Goal: Contribute content: Contribute content

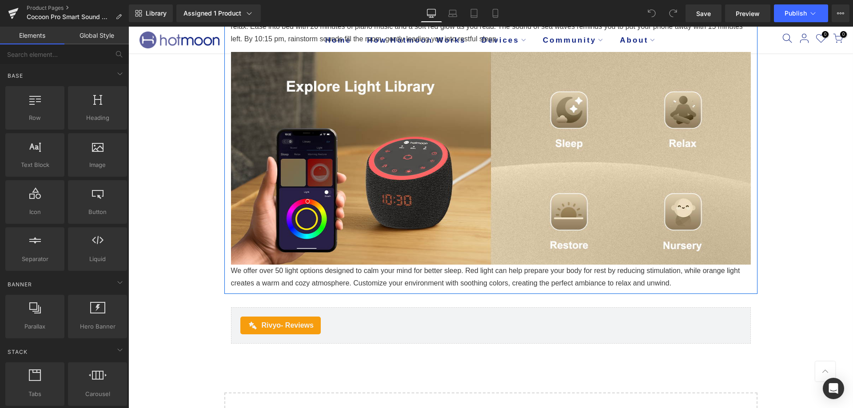
scroll to position [1910, 0]
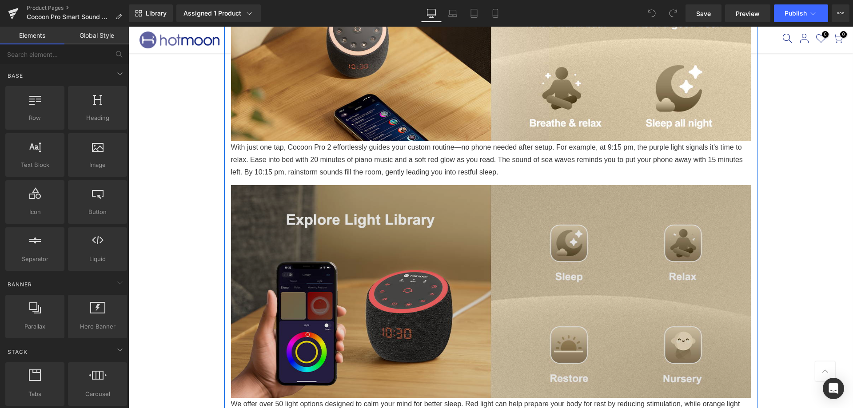
click at [346, 224] on img at bounding box center [491, 289] width 520 height 220
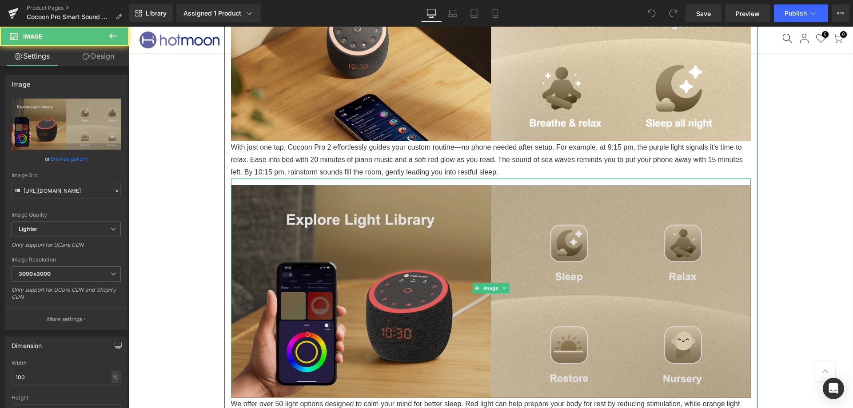
scroll to position [2044, 0]
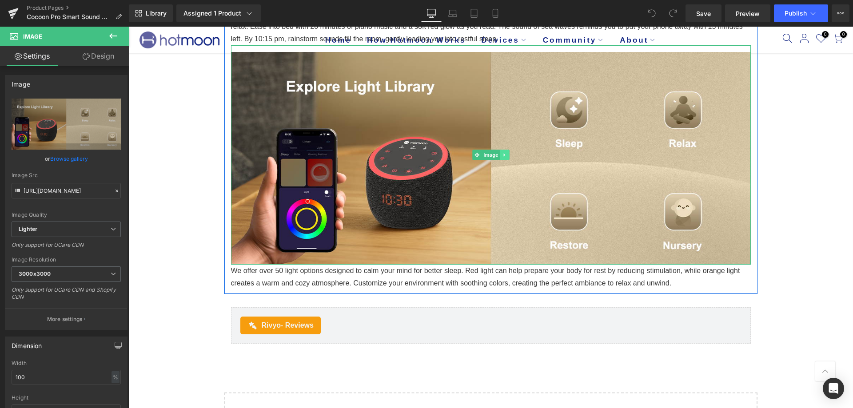
click at [502, 155] on icon at bounding box center [504, 154] width 5 height 5
click at [498, 155] on icon at bounding box center [500, 154] width 5 height 5
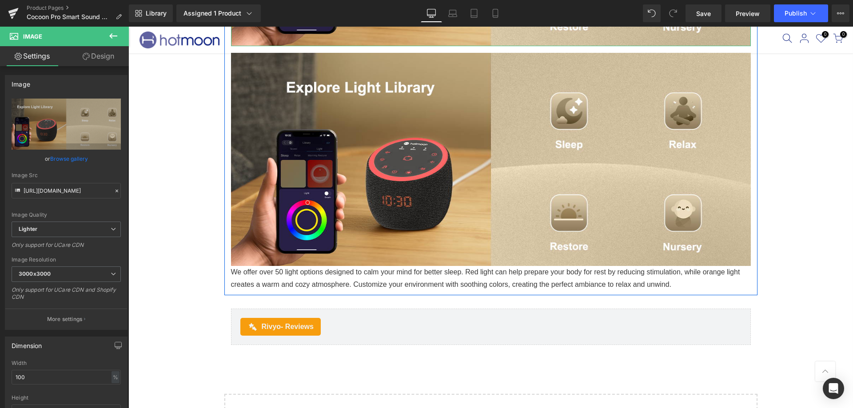
scroll to position [2266, 0]
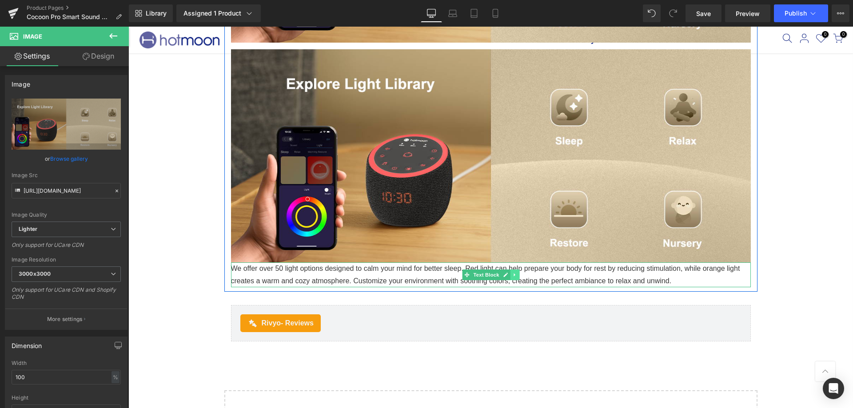
click at [513, 275] on icon at bounding box center [514, 274] width 5 height 5
click at [508, 278] on link at bounding box center [510, 275] width 9 height 11
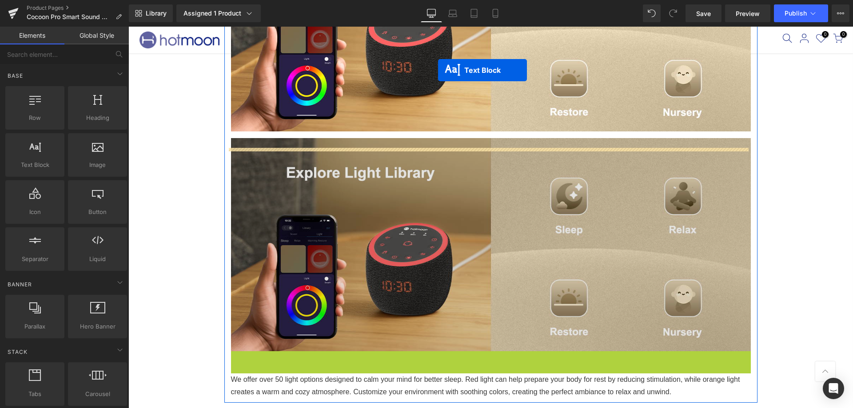
scroll to position [2159, 0]
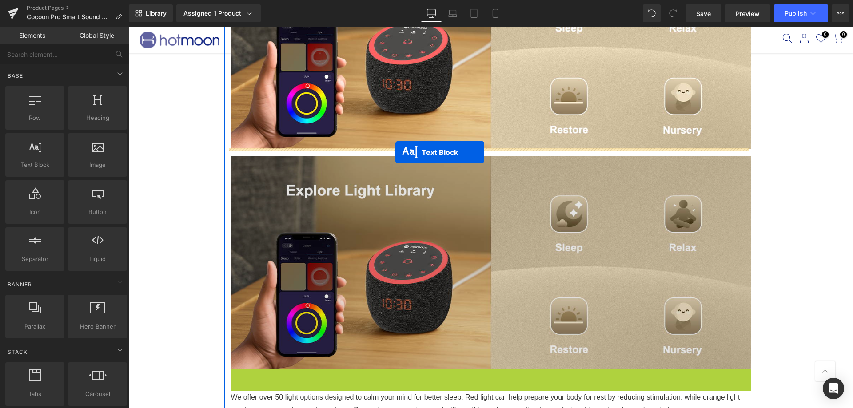
drag, startPoint x: 448, startPoint y: 273, endPoint x: 395, endPoint y: 152, distance: 131.9
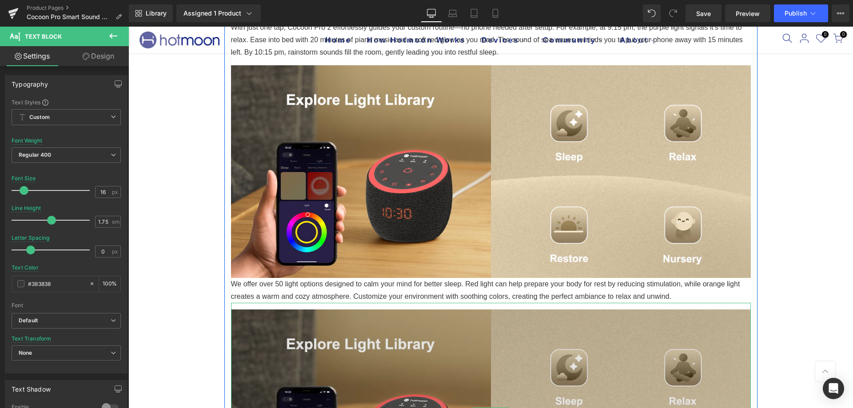
scroll to position [1981, 0]
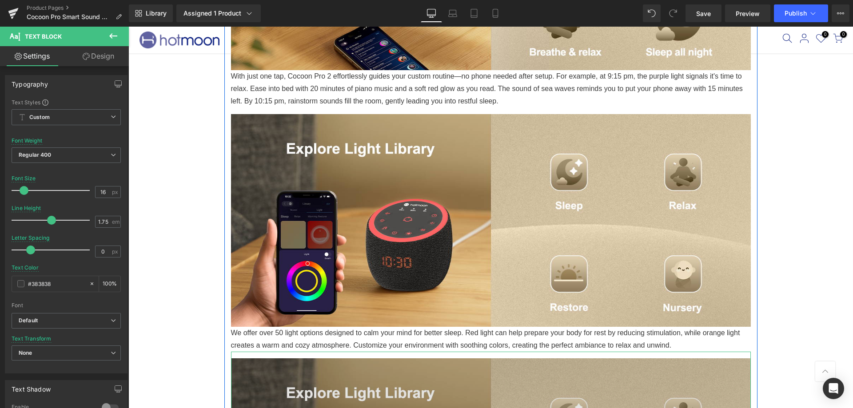
click at [402, 222] on img at bounding box center [491, 218] width 520 height 220
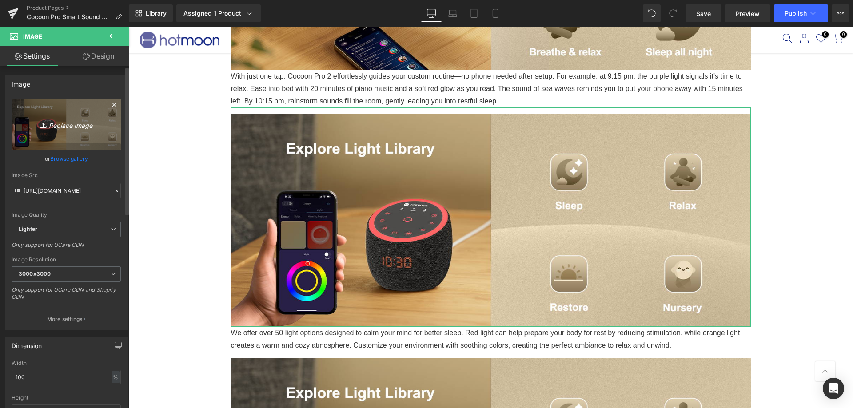
click at [46, 124] on icon at bounding box center [44, 125] width 9 height 9
type input "C:\fakepath\轮播4.png"
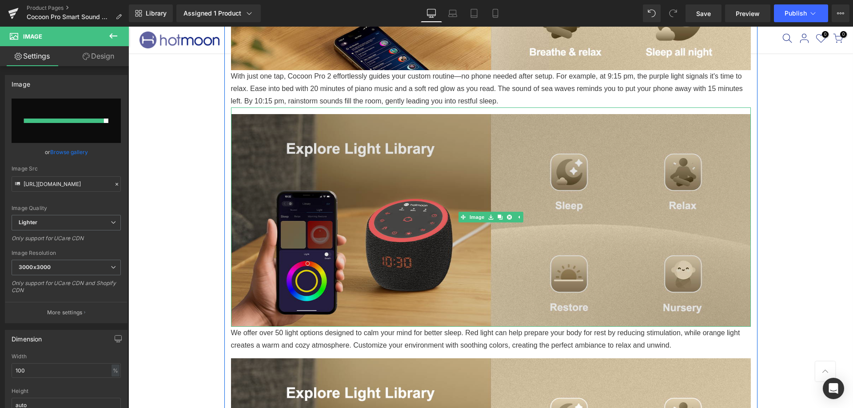
type input "[URL][DOMAIN_NAME]"
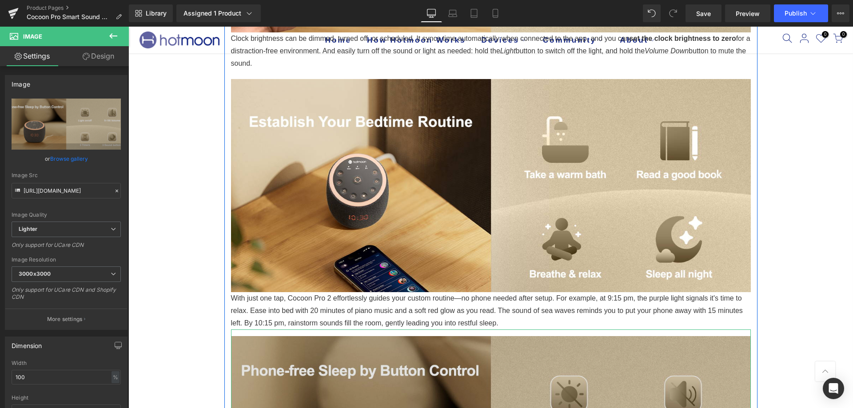
scroll to position [1715, 0]
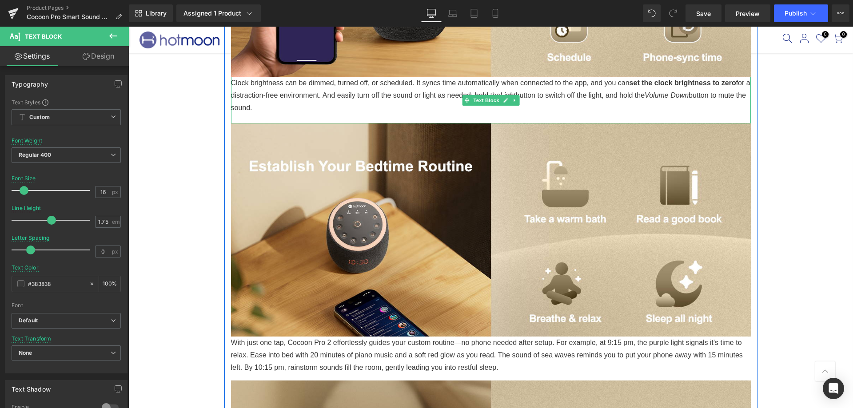
drag, startPoint x: 320, startPoint y: 95, endPoint x: 330, endPoint y: 108, distance: 16.9
click at [330, 108] on p "Clock brightness can be dimmed, turned off, or scheduled. It syncs time automat…" at bounding box center [491, 95] width 520 height 37
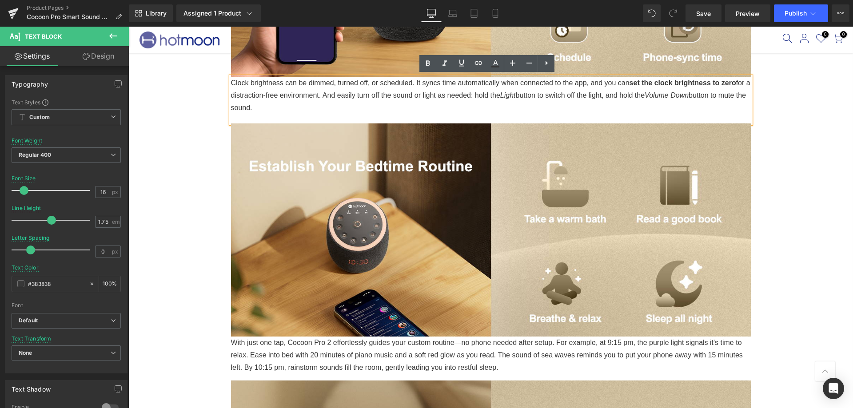
click at [367, 120] on div "Clock brightness can be dimmed, turned off, or scheduled. It syncs time automat…" at bounding box center [491, 100] width 520 height 47
drag, startPoint x: 323, startPoint y: 93, endPoint x: 332, endPoint y: 103, distance: 13.8
click at [332, 103] on p "Clock brightness can be dimmed, turned off, or scheduled. It syncs time automat…" at bounding box center [491, 95] width 520 height 37
copy p "And easily turn off the sound or light as needed: hold the Light button to swit…"
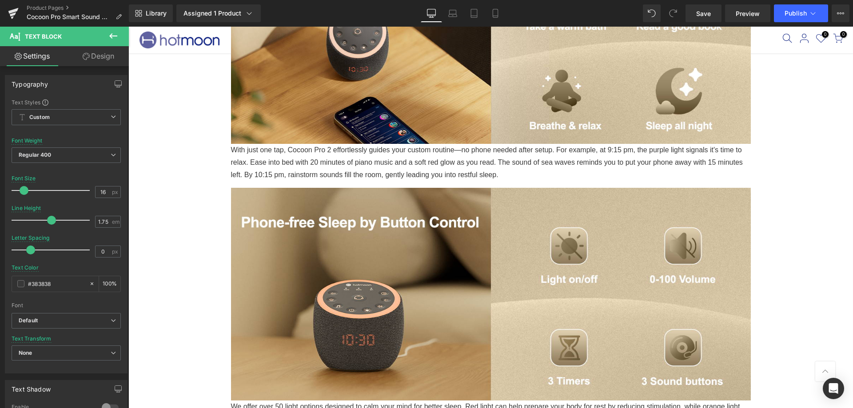
scroll to position [2026, 0]
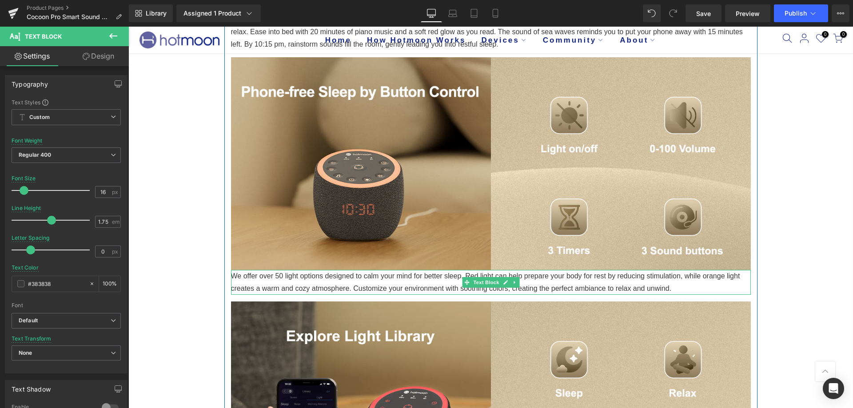
click at [685, 285] on p "We offer over 50 light options designed to calm your mind for better sleep. Red…" at bounding box center [491, 282] width 520 height 25
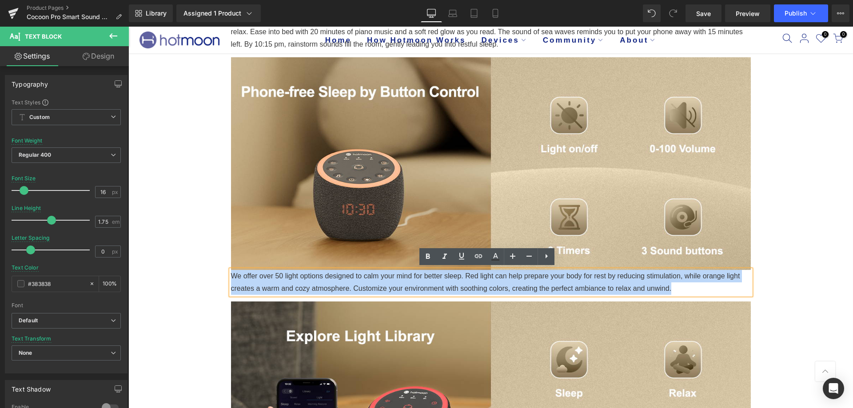
drag, startPoint x: 669, startPoint y: 287, endPoint x: 227, endPoint y: 276, distance: 442.2
click at [231, 276] on p "We offer over 50 light options designed to calm your mind for better sleep. Red…" at bounding box center [491, 282] width 520 height 25
copy p "We offer over 50 light options designed to calm your mind for better sleep. Red…"
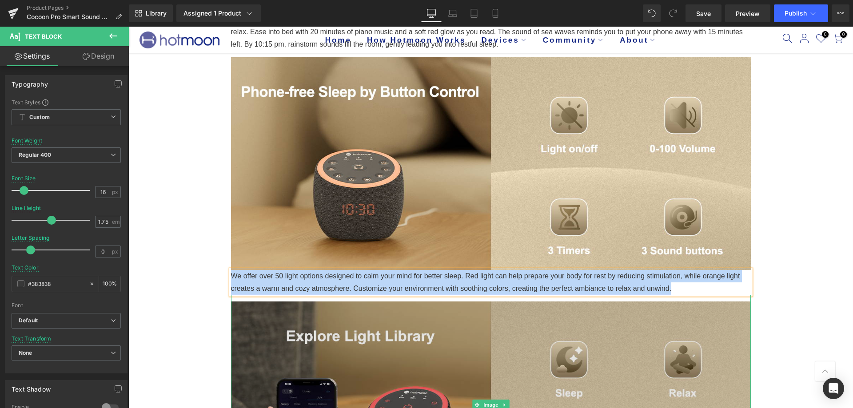
paste div
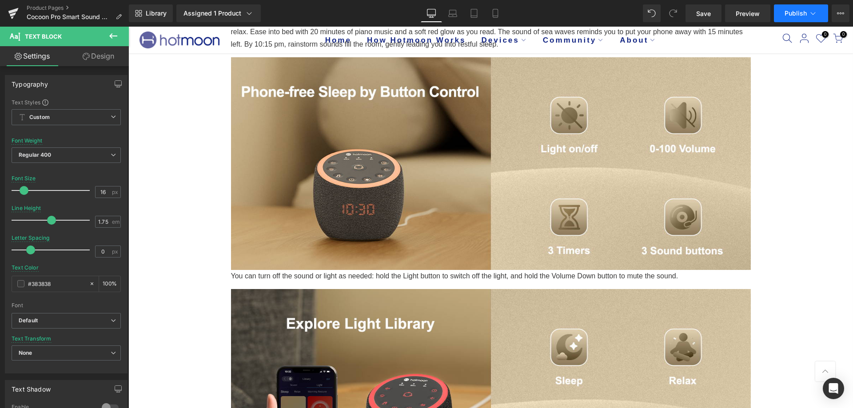
click at [795, 17] on button "Publish" at bounding box center [801, 13] width 54 height 18
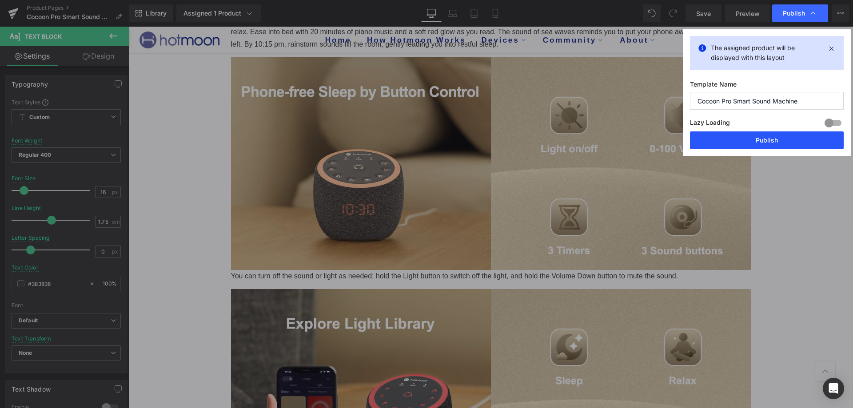
click at [755, 142] on button "Publish" at bounding box center [767, 140] width 154 height 18
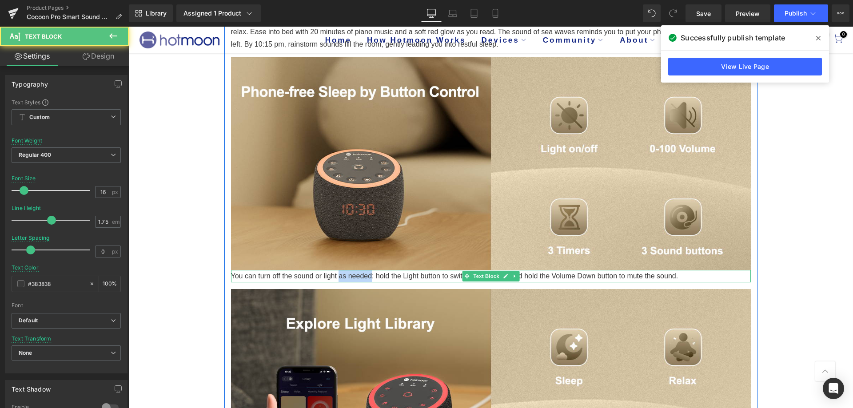
drag, startPoint x: 338, startPoint y: 275, endPoint x: 369, endPoint y: 272, distance: 31.7
click at [369, 272] on p "You can turn off the sound or light as needed: hold the Light button to switch …" at bounding box center [491, 276] width 520 height 12
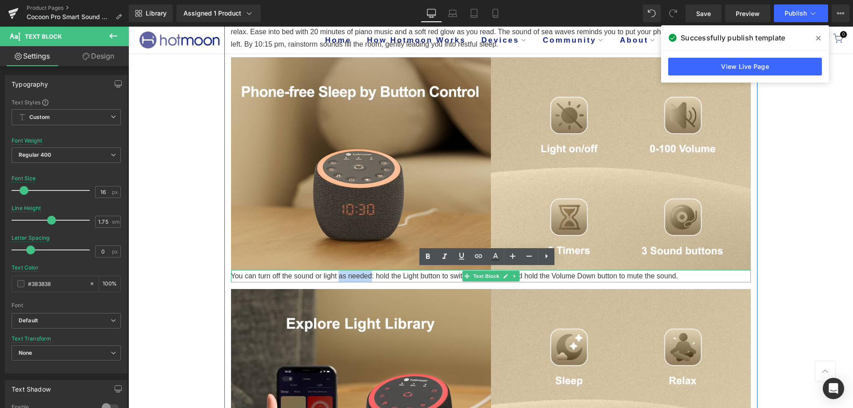
copy p "as needed"
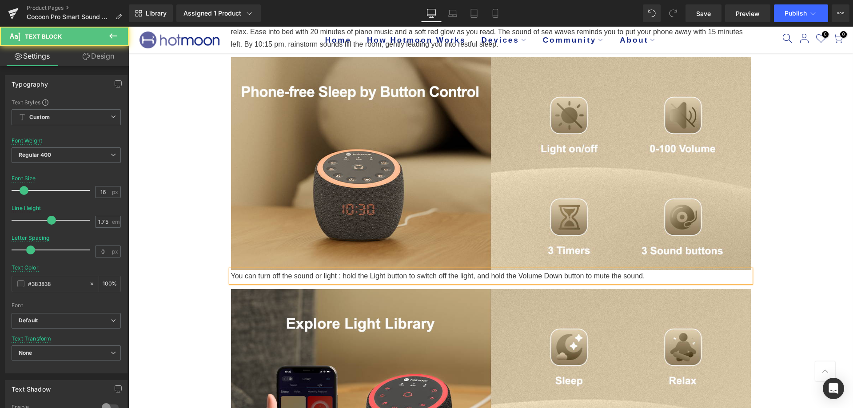
click at [256, 271] on p "You can turn off the sound or light : hold the Light button to switch off the l…" at bounding box center [491, 276] width 520 height 12
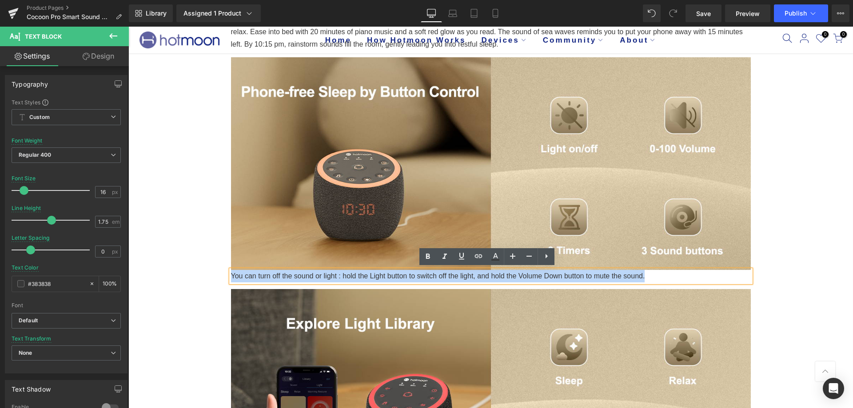
drag, startPoint x: 227, startPoint y: 273, endPoint x: 758, endPoint y: 286, distance: 530.6
copy p "You can turn off the sound or light : hold the Light button to switch off the l…"
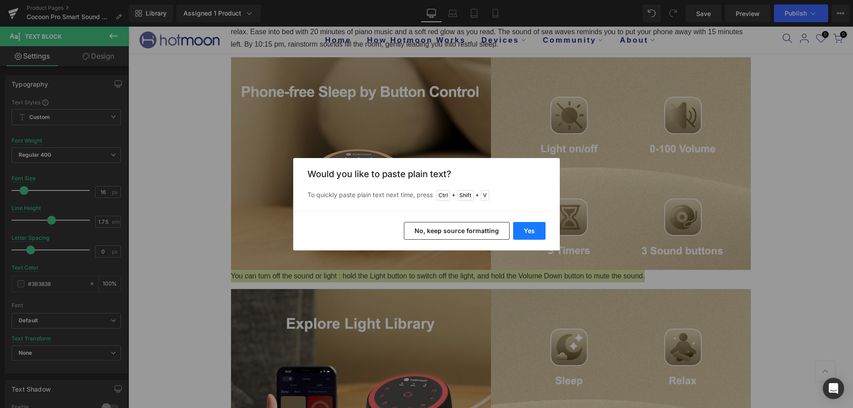
click at [532, 237] on button "Yes" at bounding box center [529, 231] width 32 height 18
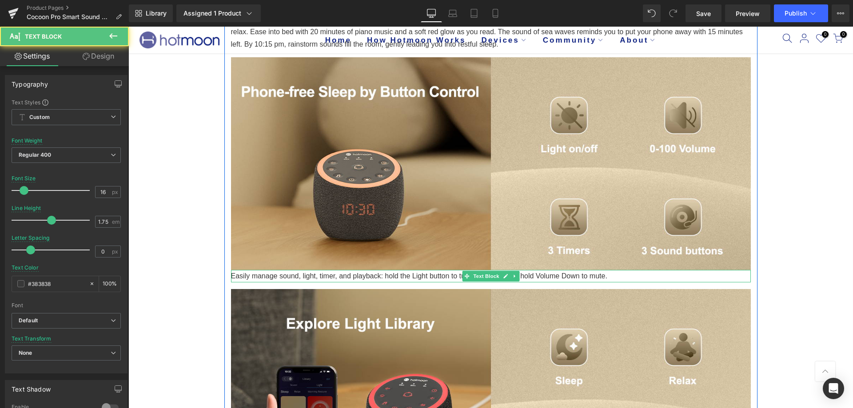
click at [374, 272] on p "Easily manage sound, light, timer, and playback: hold the Light button to turn …" at bounding box center [491, 276] width 520 height 12
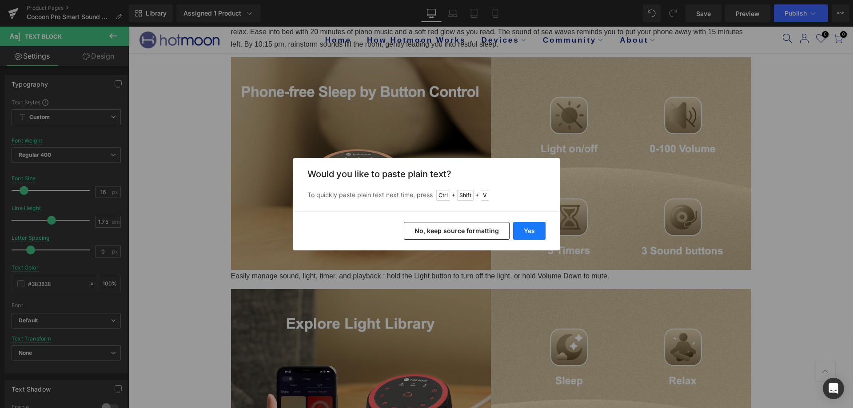
click at [527, 225] on button "Yes" at bounding box center [529, 231] width 32 height 18
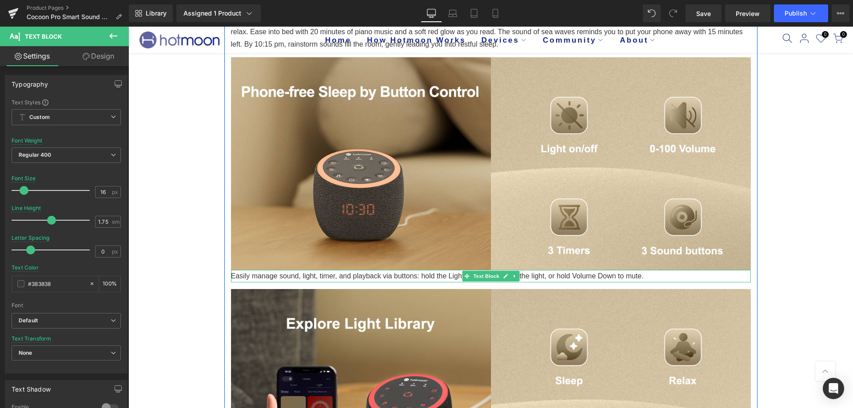
click at [553, 278] on p "Easily manage sound, light, timer, and playback via buttons: hold the Light but…" at bounding box center [491, 276] width 520 height 12
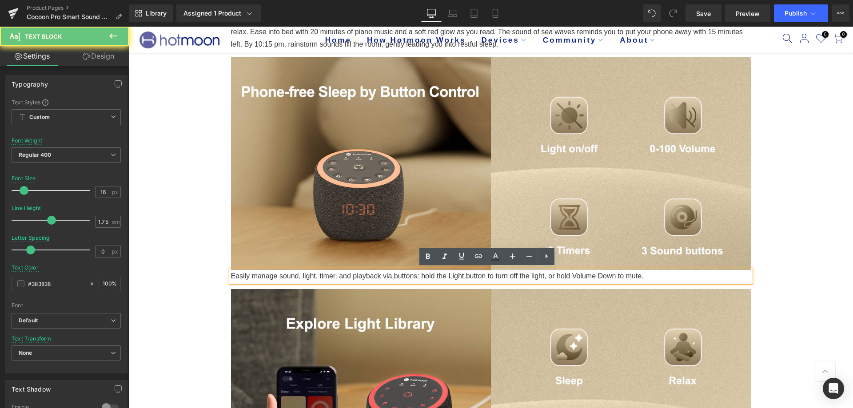
click at [556, 278] on p "Easily manage sound, light, timer, and playback via buttons: hold the Light but…" at bounding box center [491, 276] width 520 height 12
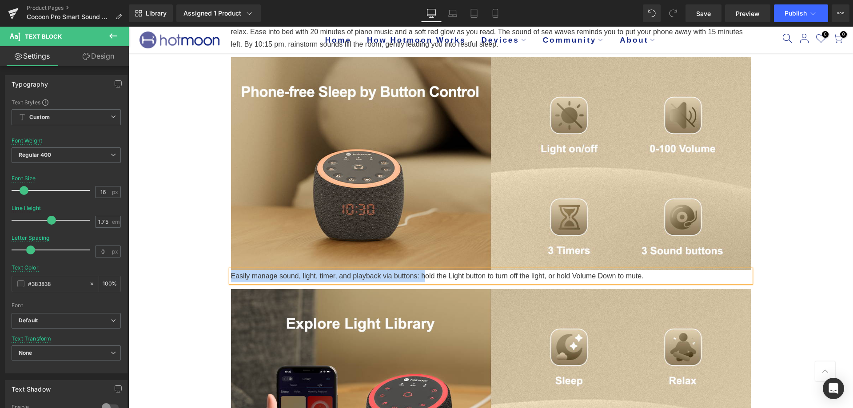
drag, startPoint x: 420, startPoint y: 276, endPoint x: 223, endPoint y: 273, distance: 197.7
copy p "Easily manage sound, light, timer, and playback via buttons: h"
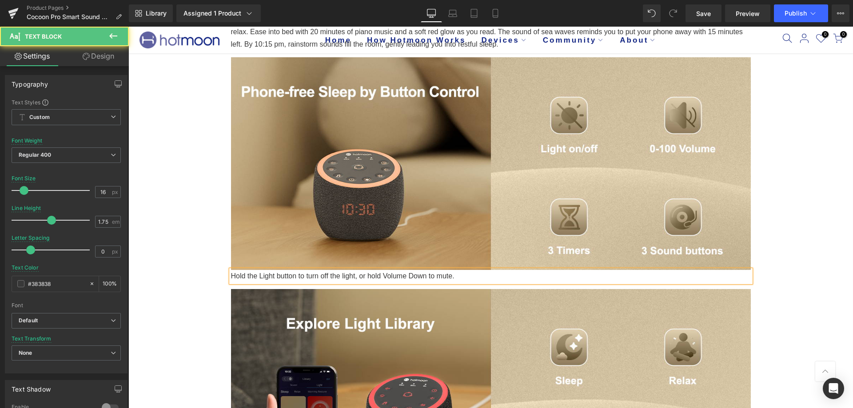
click at [429, 273] on p "Hold the Light button to turn off the light, or hold Volume Down to mute." at bounding box center [491, 276] width 520 height 12
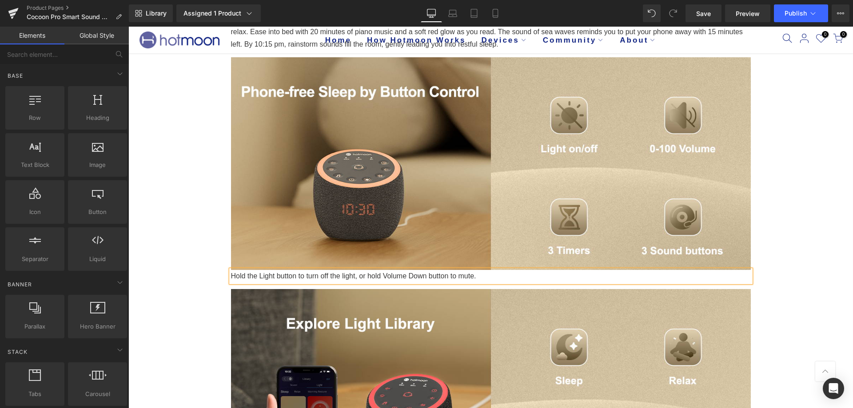
drag, startPoint x: 761, startPoint y: 162, endPoint x: 771, endPoint y: 117, distance: 46.1
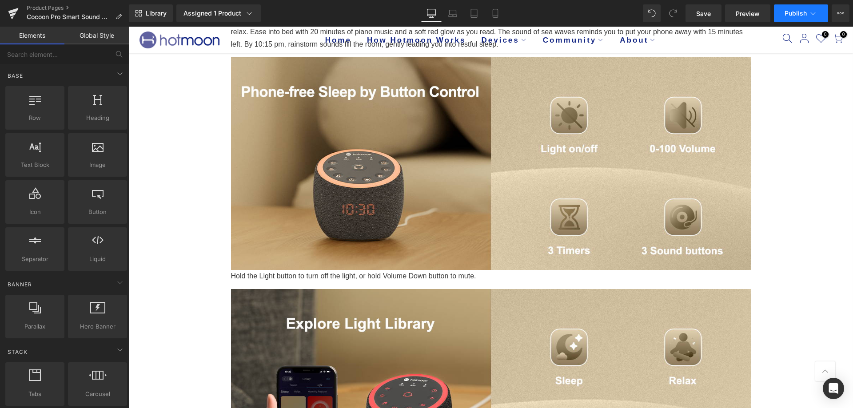
click at [788, 17] on button "Publish" at bounding box center [801, 13] width 54 height 18
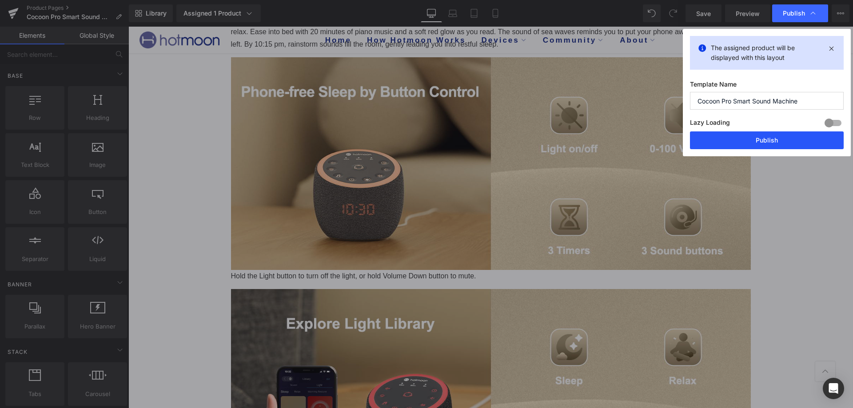
drag, startPoint x: 741, startPoint y: 141, endPoint x: 13, endPoint y: 375, distance: 764.2
click at [741, 141] on button "Publish" at bounding box center [767, 140] width 154 height 18
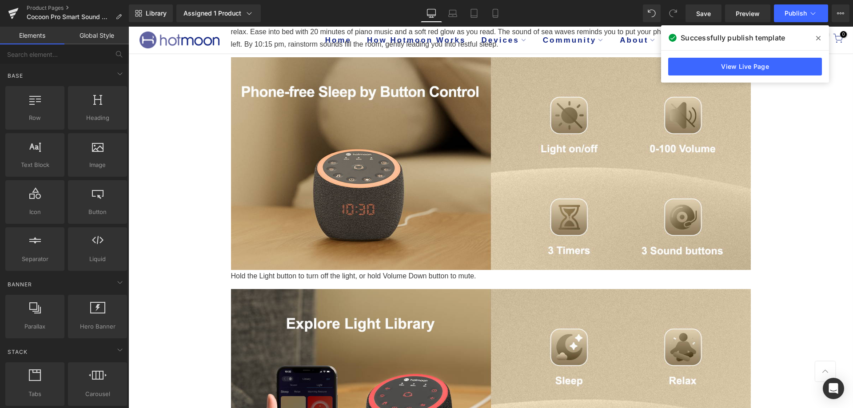
drag, startPoint x: 817, startPoint y: 36, endPoint x: 687, endPoint y: 62, distance: 132.8
click at [817, 36] on icon at bounding box center [818, 38] width 4 height 7
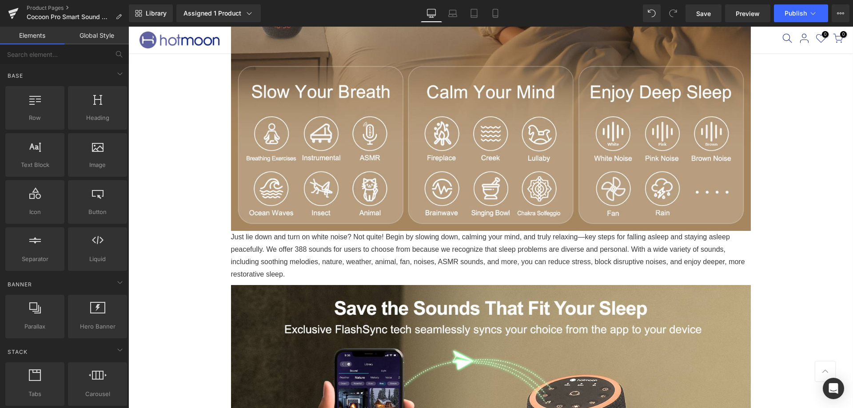
scroll to position [737, 0]
